Goal: Transaction & Acquisition: Purchase product/service

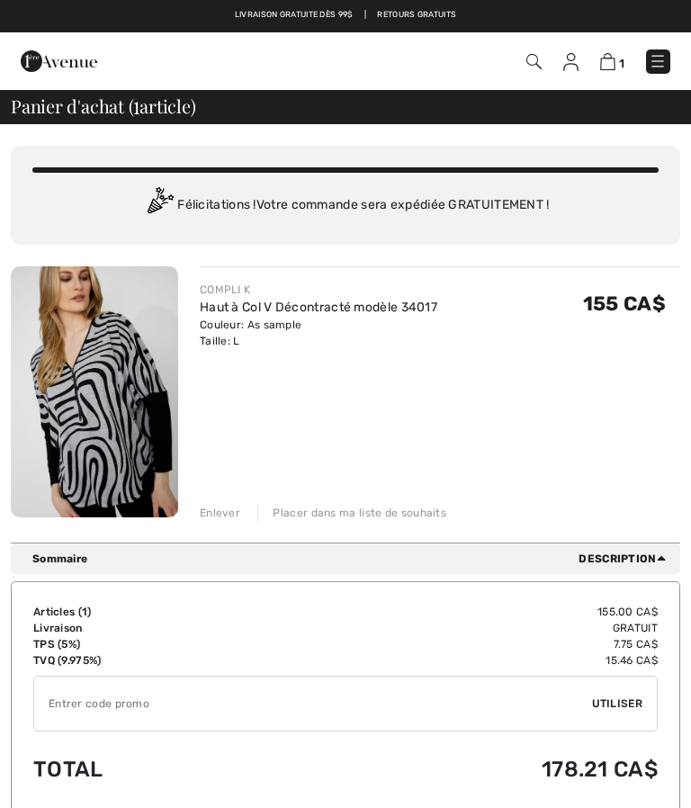
click at [609, 558] on span "Description" at bounding box center [626, 559] width 95 height 16
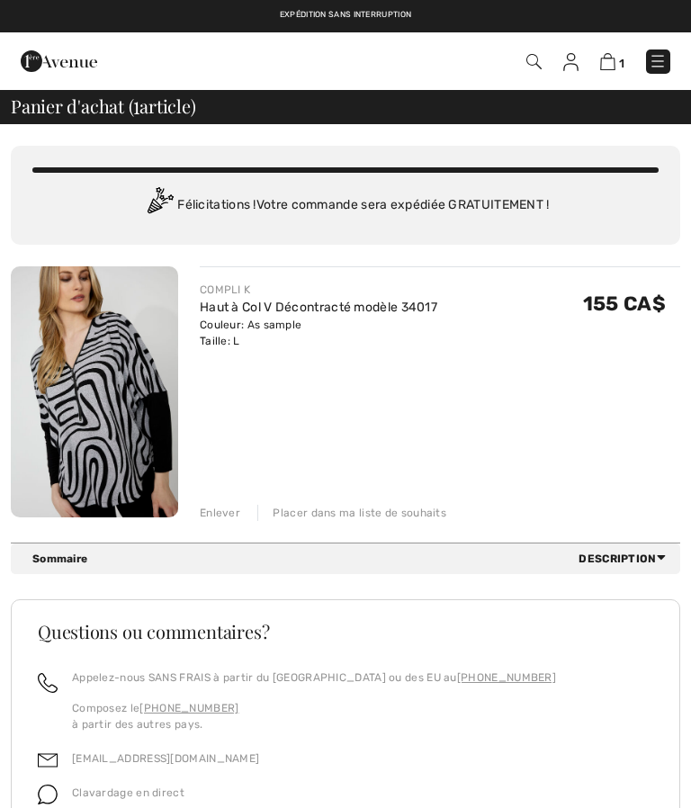
click at [610, 558] on span "Description" at bounding box center [626, 559] width 95 height 16
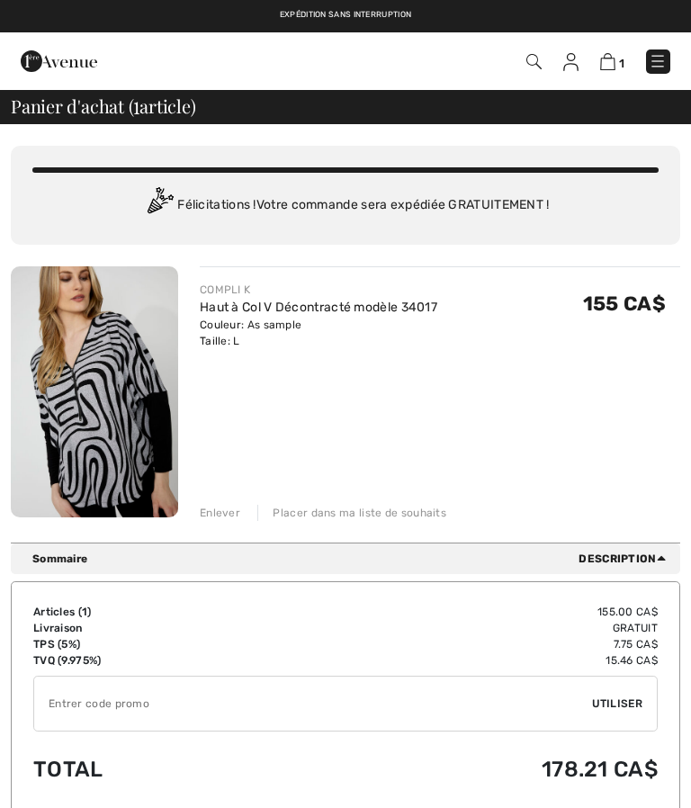
click at [102, 384] on img at bounding box center [94, 391] width 167 height 251
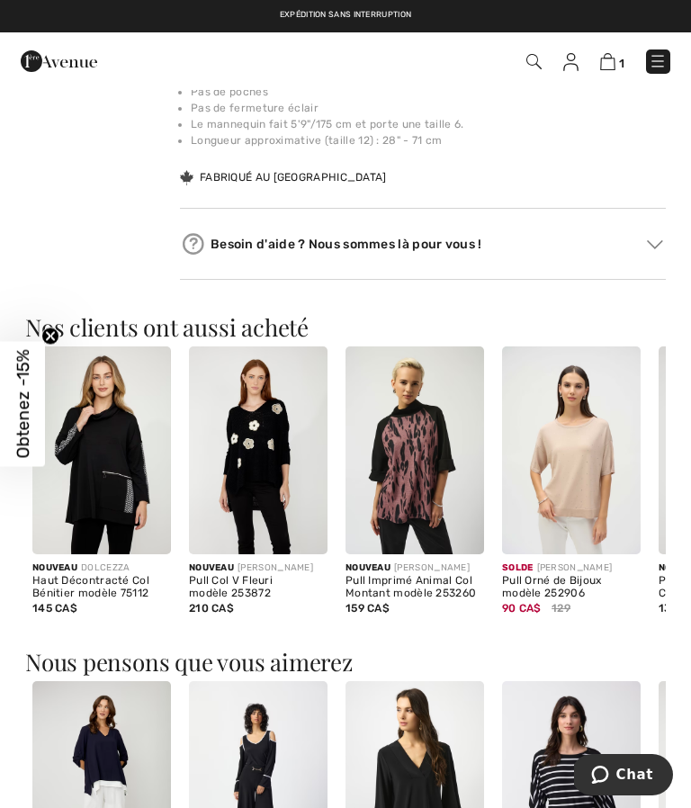
scroll to position [738, 0]
